Goal: Task Accomplishment & Management: Manage account settings

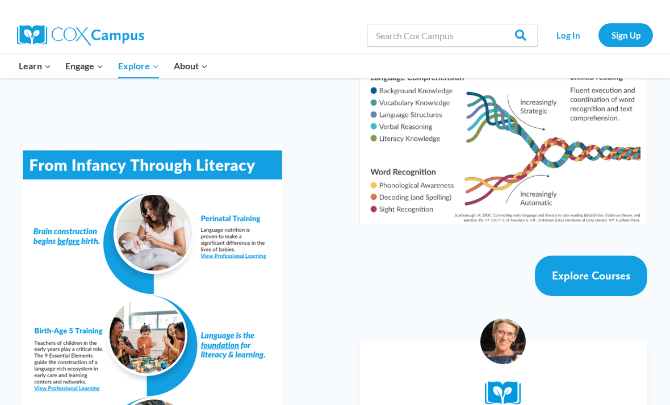
click at [603, 255] on link "Explore Courses" at bounding box center [591, 275] width 112 height 40
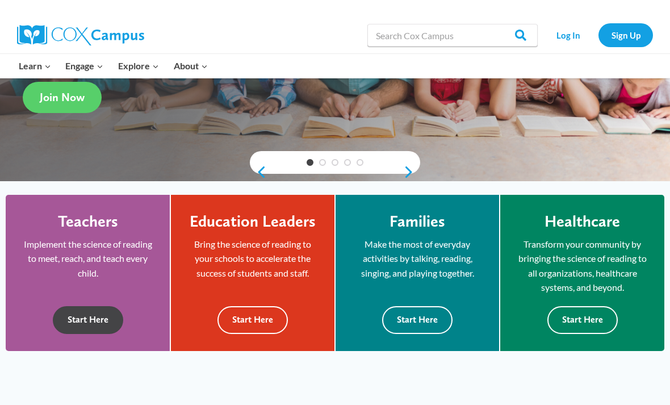
click at [91, 326] on button "Start Here" at bounding box center [88, 320] width 70 height 28
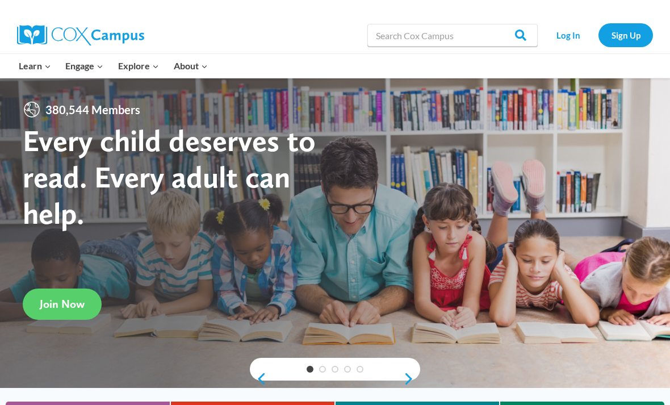
scroll to position [207, 0]
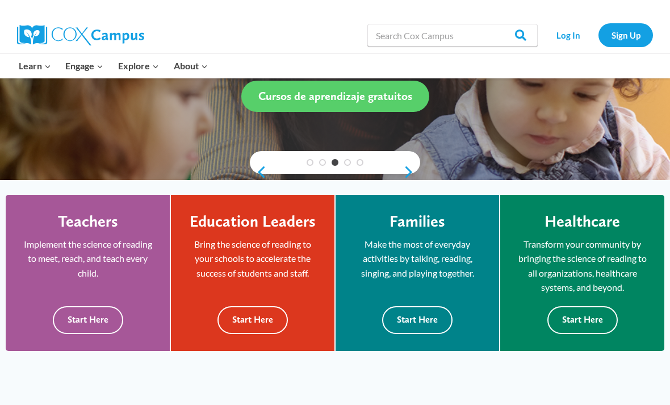
click at [563, 37] on link "Log In" at bounding box center [567, 34] width 49 height 23
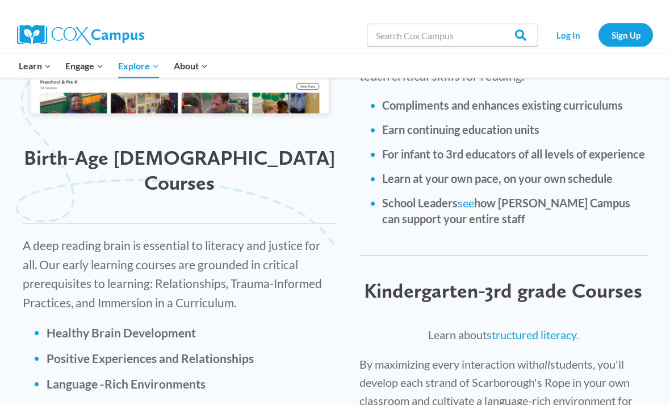
scroll to position [1560, 0]
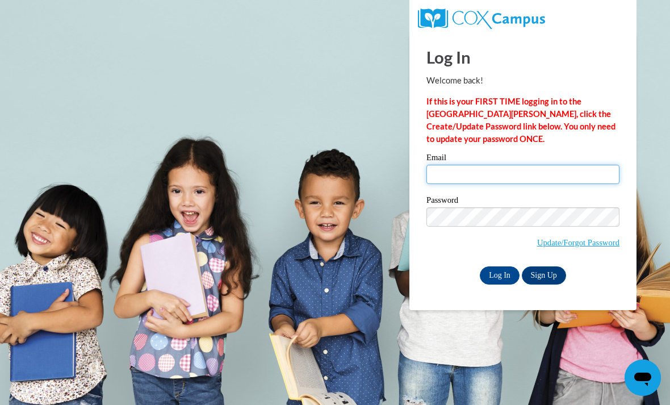
type input "[PERSON_NAME][EMAIL_ADDRESS][DOMAIN_NAME]"
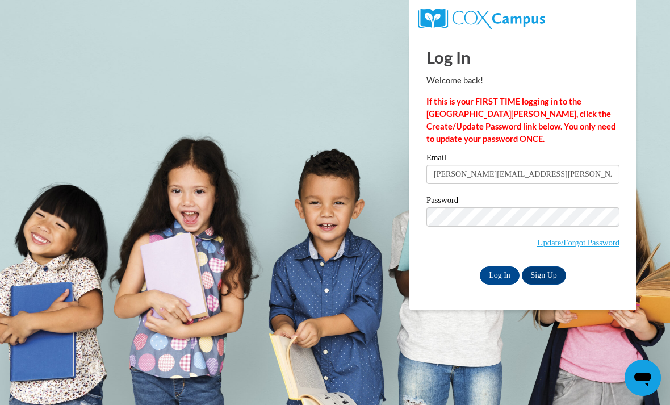
click at [500, 274] on input "Log In" at bounding box center [500, 275] width 40 height 18
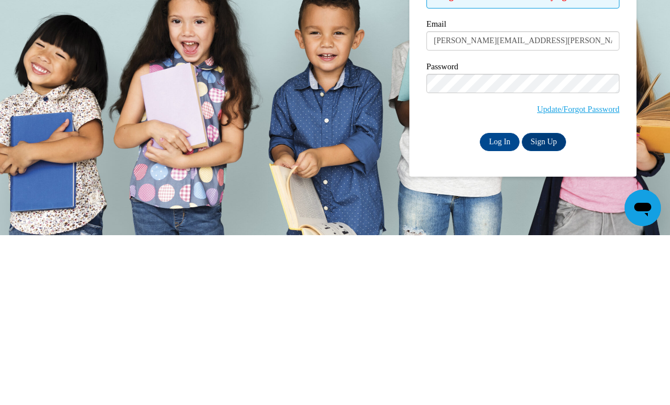
click at [494, 303] on input "Log In" at bounding box center [500, 312] width 40 height 18
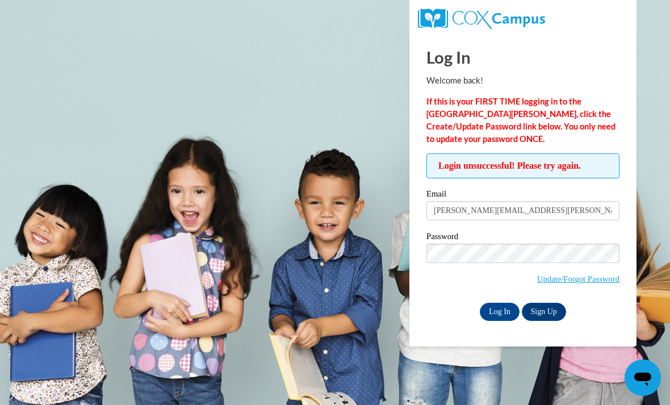
click at [498, 312] on input "Log In" at bounding box center [500, 312] width 40 height 18
click at [504, 316] on input "Log In" at bounding box center [500, 312] width 40 height 18
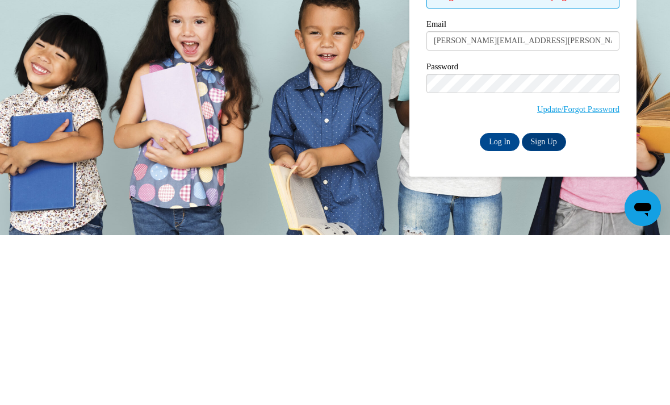
click at [498, 303] on input "Log In" at bounding box center [500, 312] width 40 height 18
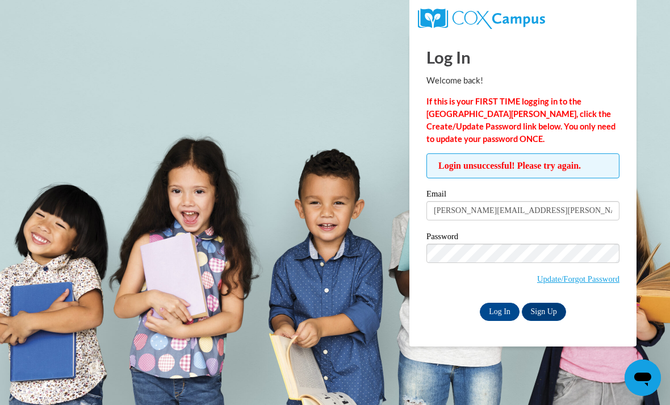
click at [596, 280] on link "Update/Forgot Password" at bounding box center [578, 278] width 82 height 9
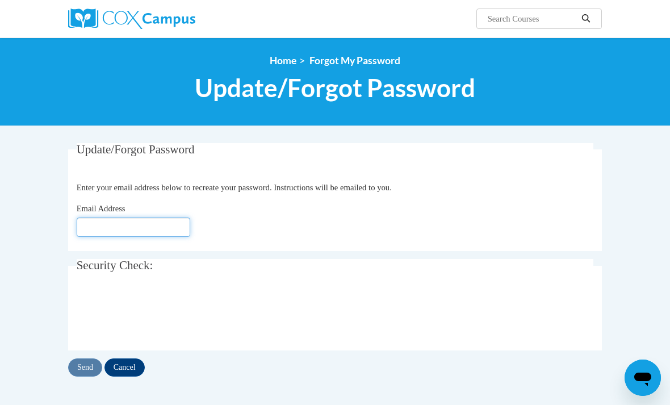
type input "[PERSON_NAME][EMAIL_ADDRESS][DOMAIN_NAME]"
click at [88, 367] on input "Send" at bounding box center [85, 367] width 34 height 18
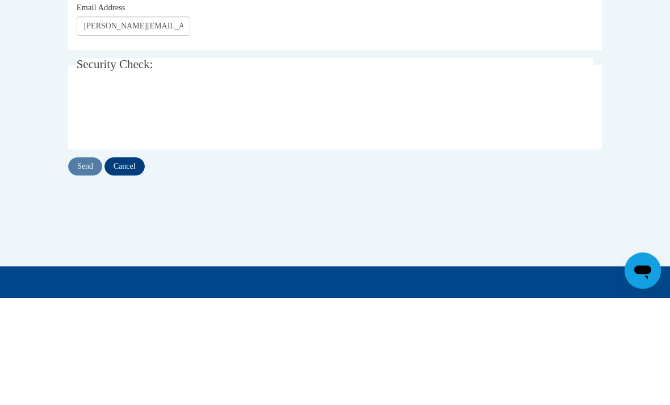
scroll to position [124, 0]
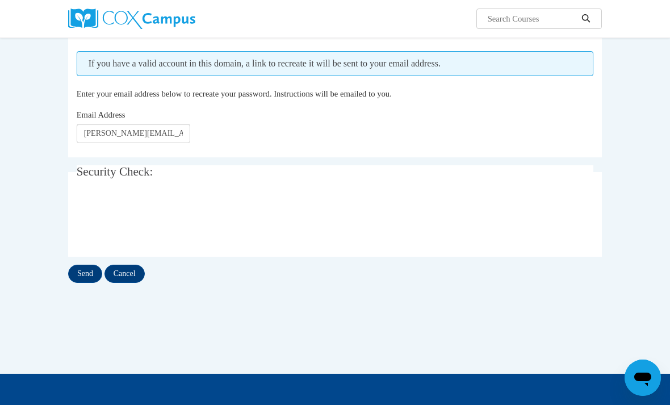
click at [94, 275] on input "Send" at bounding box center [85, 274] width 34 height 18
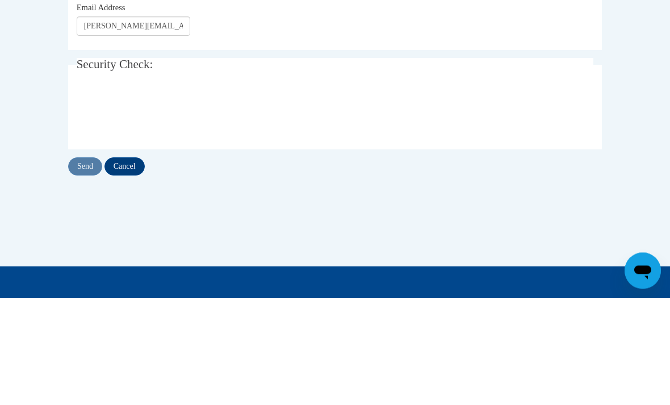
scroll to position [124, 0]
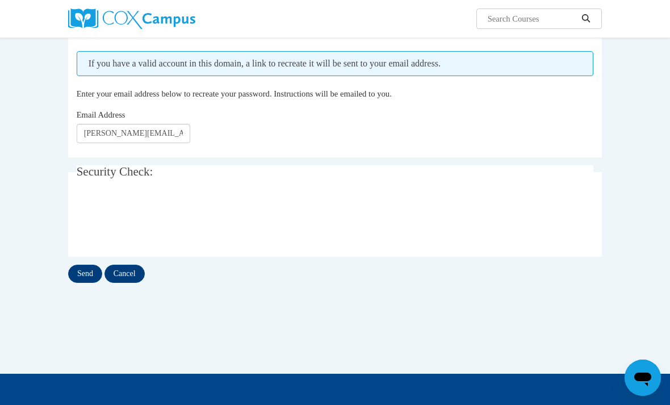
click at [91, 274] on input "Send" at bounding box center [85, 274] width 34 height 18
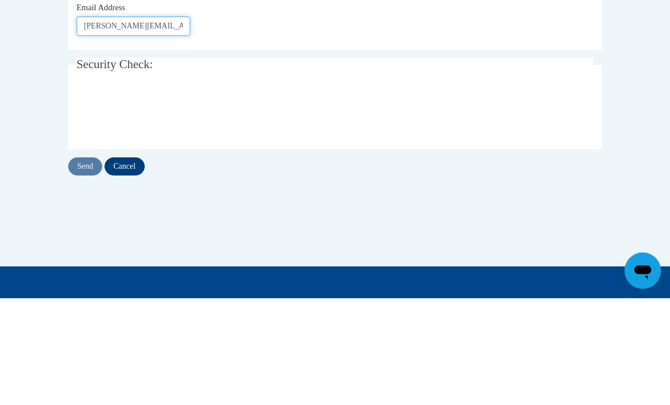
scroll to position [124, 0]
